Goal: Task Accomplishment & Management: Use online tool/utility

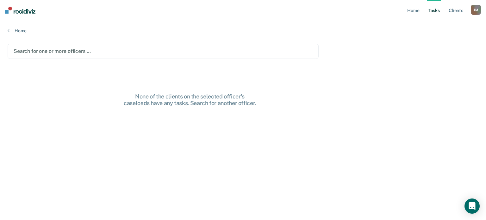
click at [247, 51] on div at bounding box center [163, 50] width 299 height 7
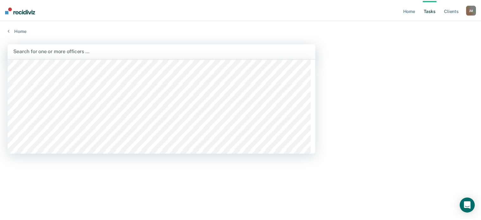
scroll to position [32, 0]
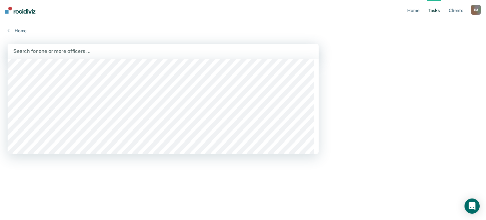
click at [85, 49] on div at bounding box center [162, 50] width 299 height 7
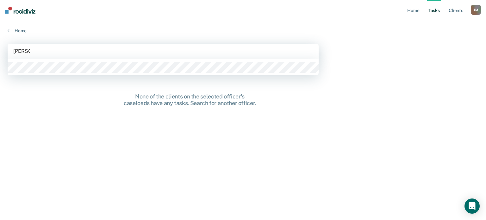
type input "[PERSON_NAME]"
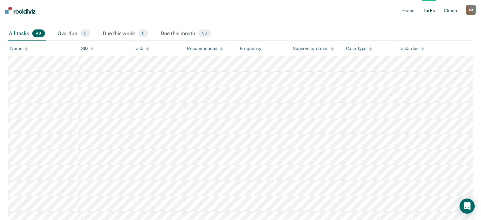
scroll to position [88, 0]
click at [72, 32] on div "Overdue 2" at bounding box center [73, 33] width 35 height 14
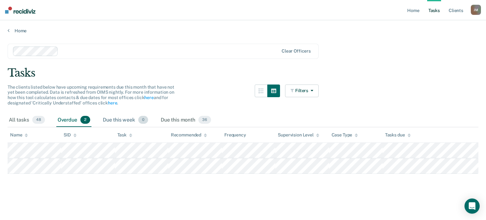
click at [128, 120] on div "Due this week 0" at bounding box center [126, 120] width 48 height 14
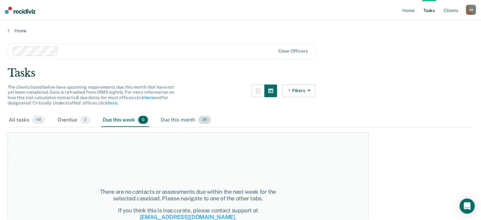
click at [185, 118] on div "Due this month 36" at bounding box center [185, 120] width 53 height 14
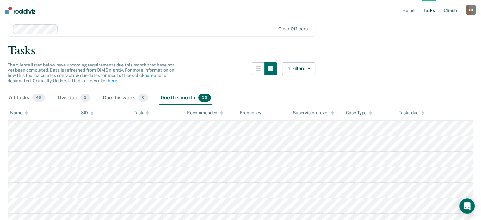
scroll to position [17, 0]
